Goal: Find contact information: Find contact information

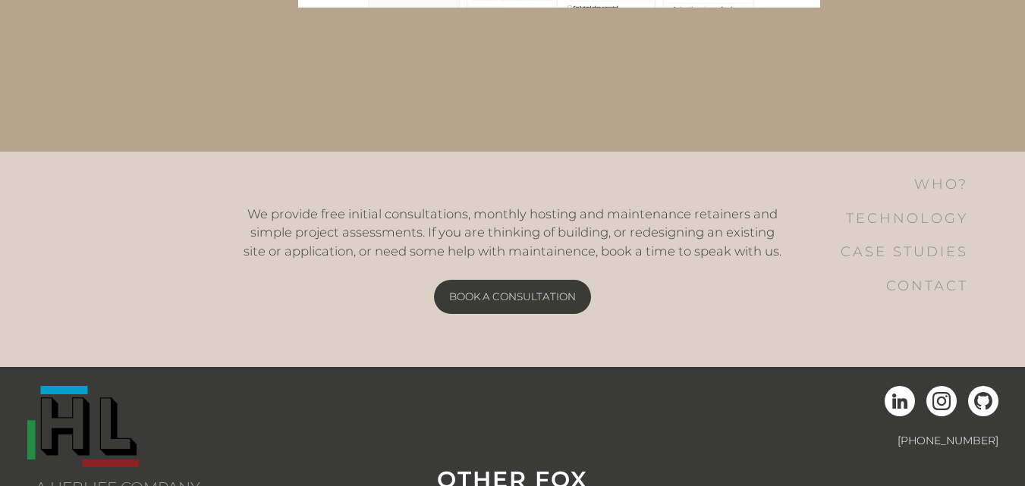
scroll to position [3210, 0]
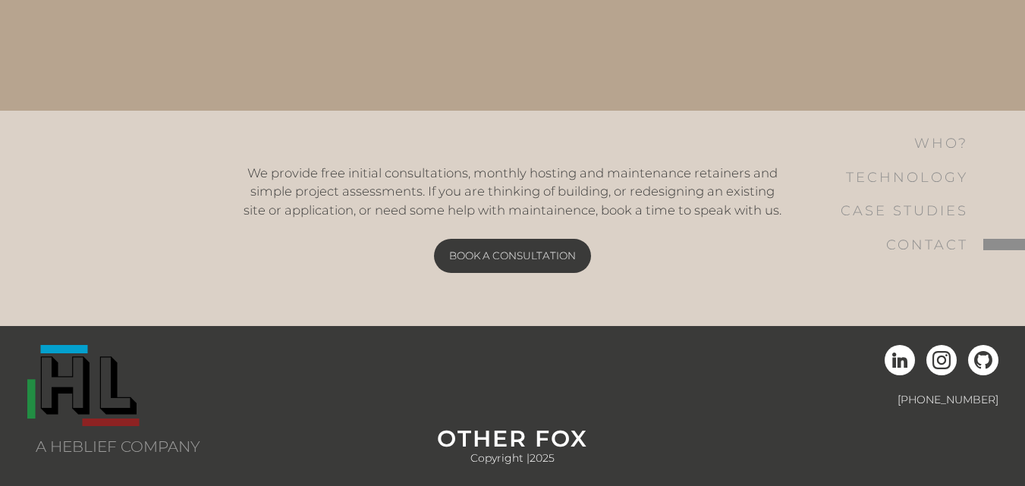
click at [929, 245] on link "Contact" at bounding box center [932, 245] width 184 height 34
click at [931, 241] on link "Contact" at bounding box center [932, 245] width 184 height 34
click at [1018, 244] on link "Contact" at bounding box center [932, 245] width 184 height 34
click at [924, 250] on link "Contact" at bounding box center [932, 245] width 184 height 34
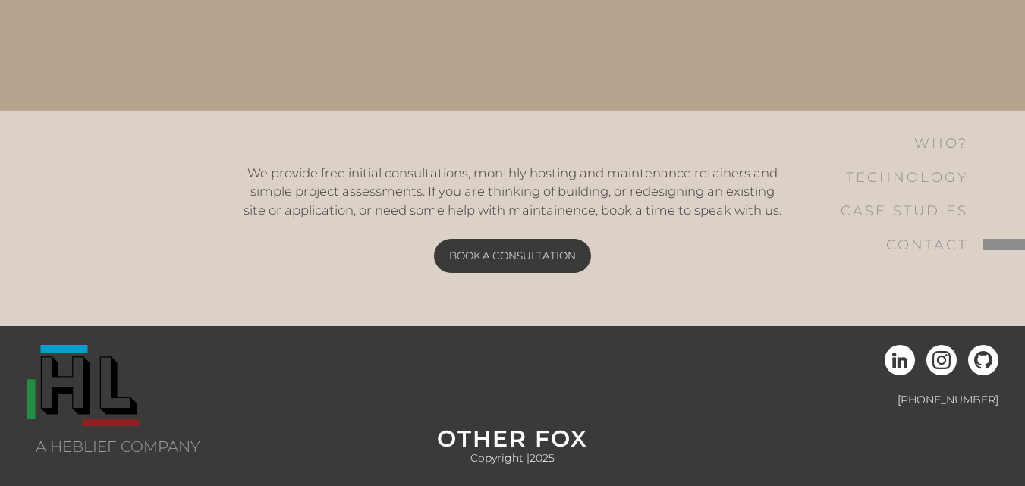
click at [924, 250] on link "Contact" at bounding box center [932, 245] width 184 height 34
click at [885, 250] on link "Contact" at bounding box center [932, 245] width 184 height 34
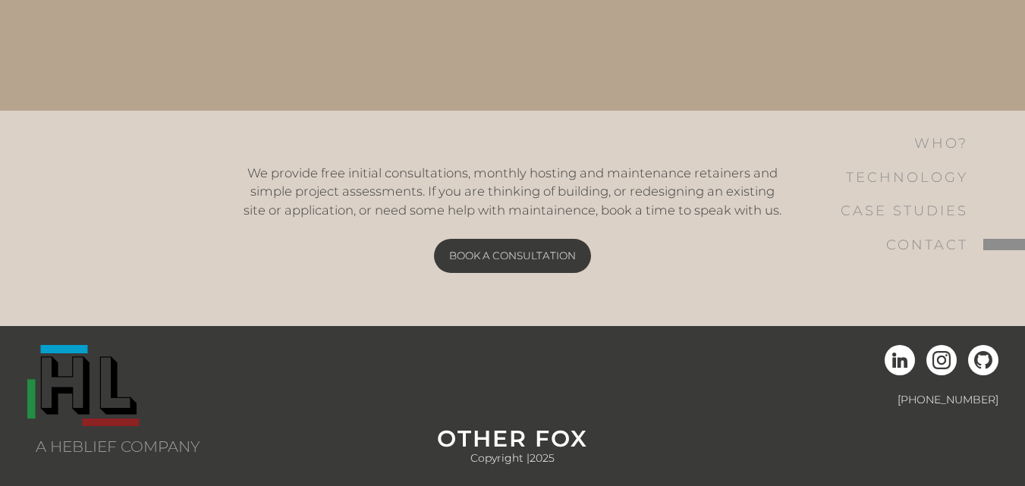
click at [885, 250] on link "Contact" at bounding box center [932, 245] width 184 height 34
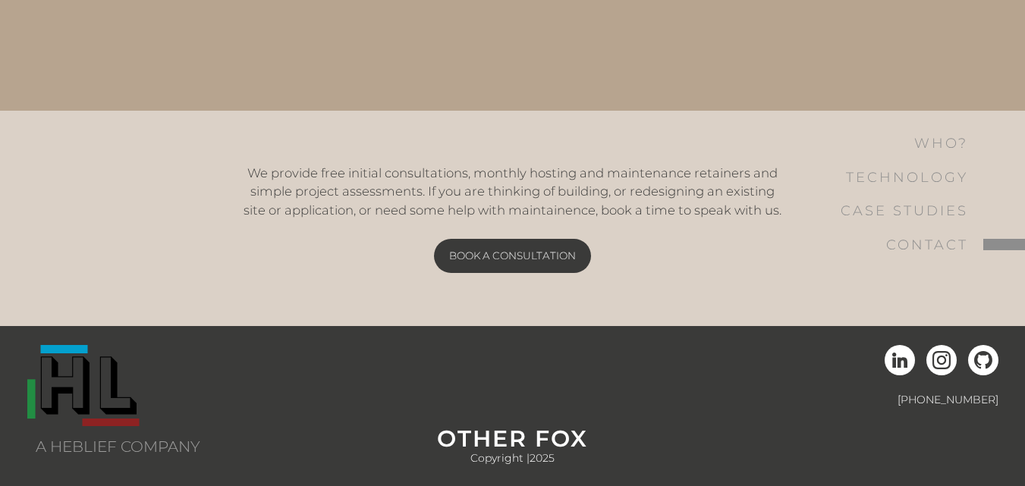
click at [885, 250] on link "Contact" at bounding box center [932, 245] width 184 height 34
click at [1007, 244] on link "Contact" at bounding box center [932, 245] width 184 height 34
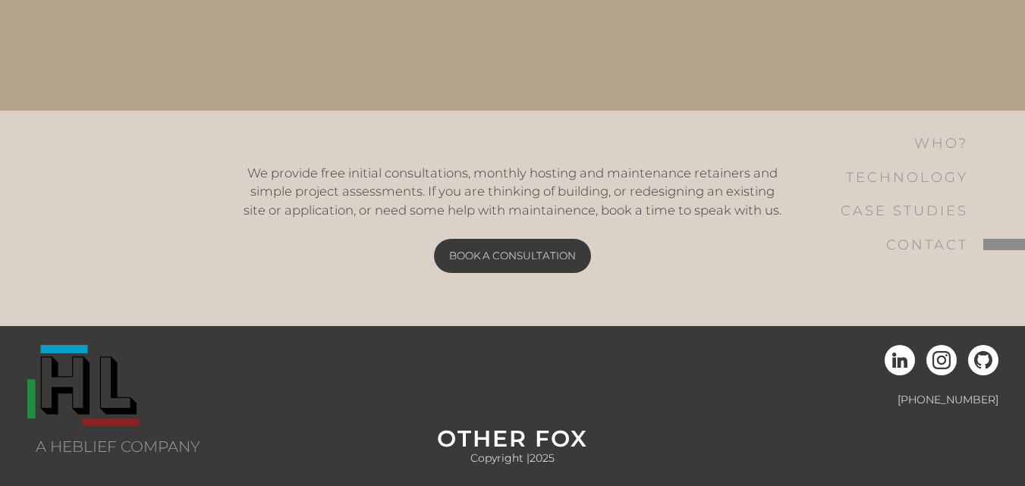
click at [1007, 244] on link "Contact" at bounding box center [932, 245] width 184 height 34
click at [909, 244] on link "Contact" at bounding box center [932, 245] width 184 height 34
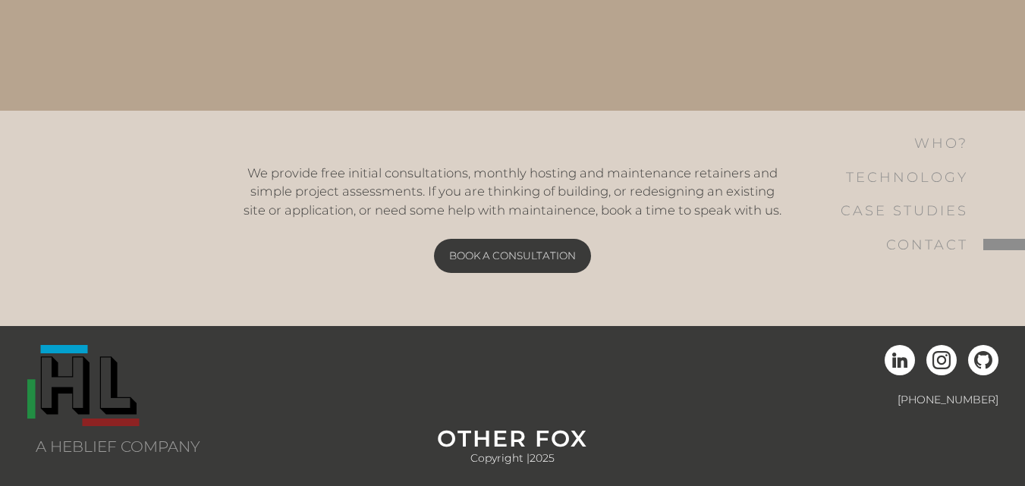
click at [909, 244] on link "Contact" at bounding box center [932, 245] width 184 height 34
